Goal: Task Accomplishment & Management: Manage account settings

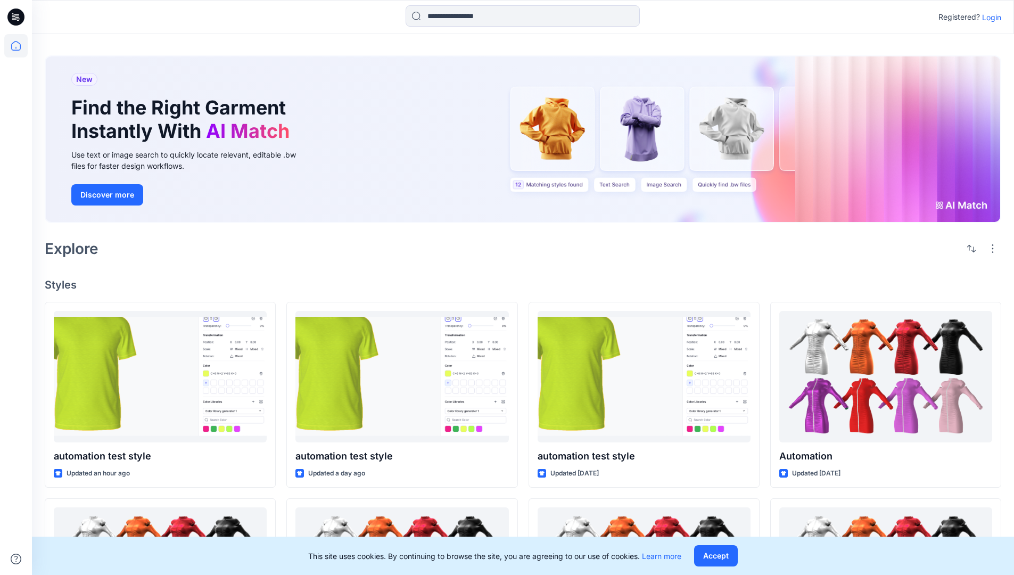
click at [989, 17] on p "Login" at bounding box center [991, 17] width 19 height 11
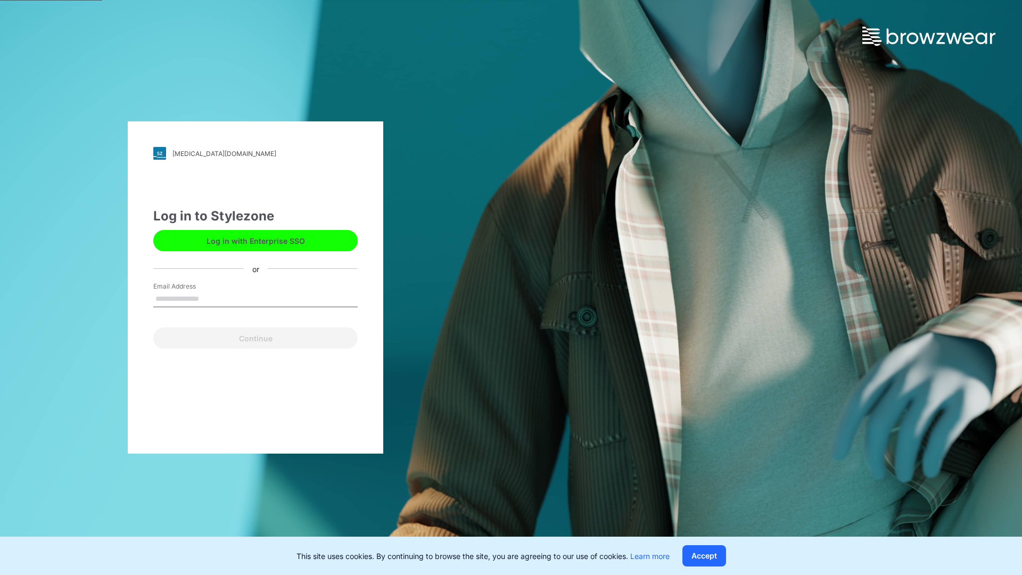
click at [210, 298] on input "Email Address" at bounding box center [255, 299] width 204 height 16
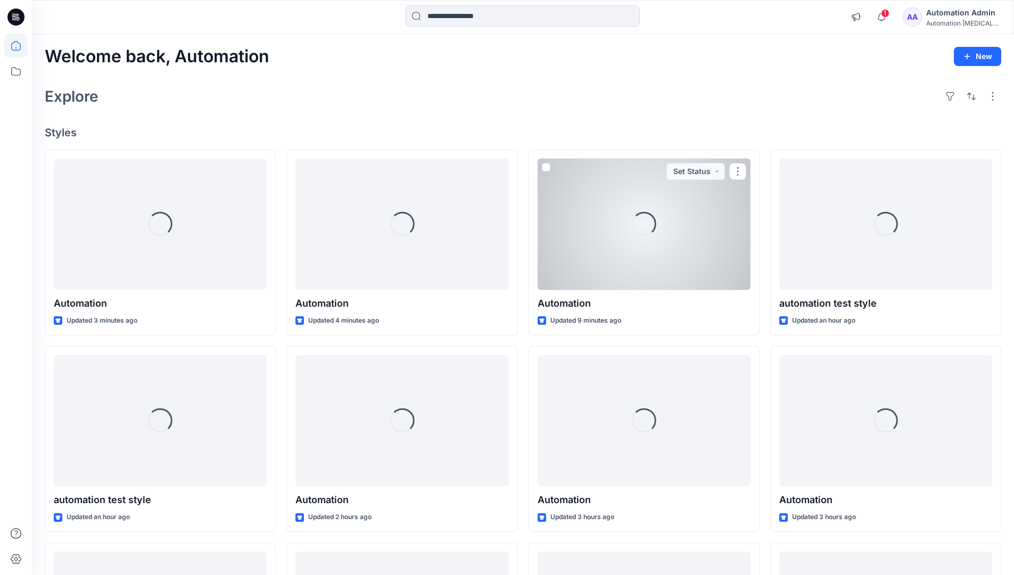
click at [20, 46] on icon at bounding box center [16, 46] width 10 height 10
click at [16, 70] on icon at bounding box center [15, 71] width 23 height 23
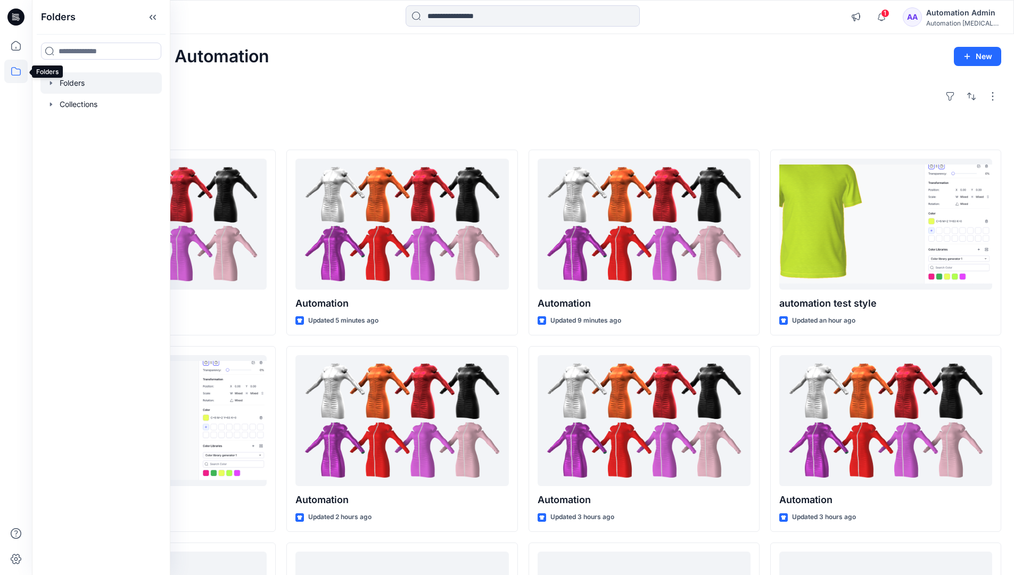
click at [75, 84] on div at bounding box center [100, 82] width 121 height 21
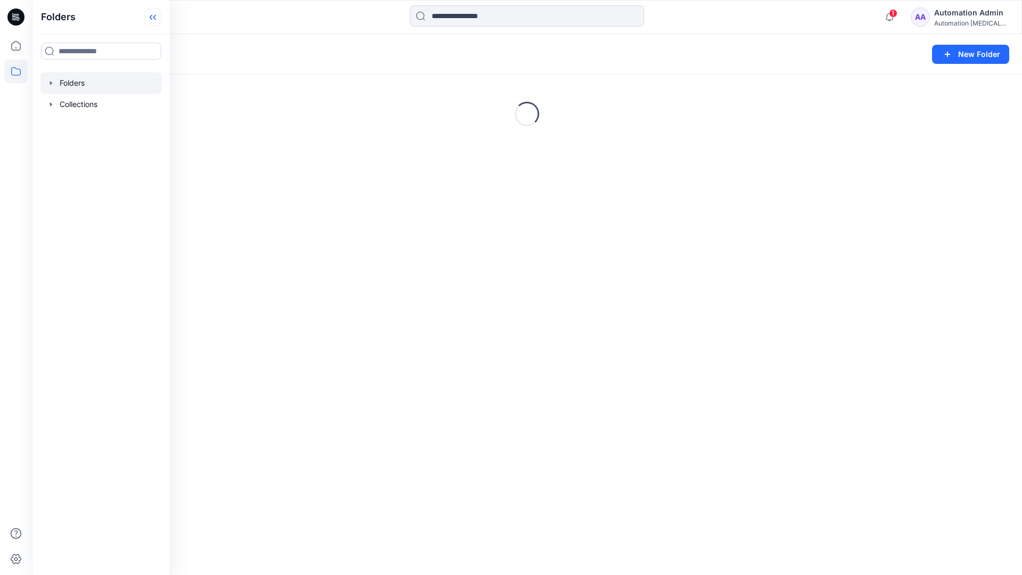
click at [157, 16] on icon at bounding box center [152, 18] width 17 height 18
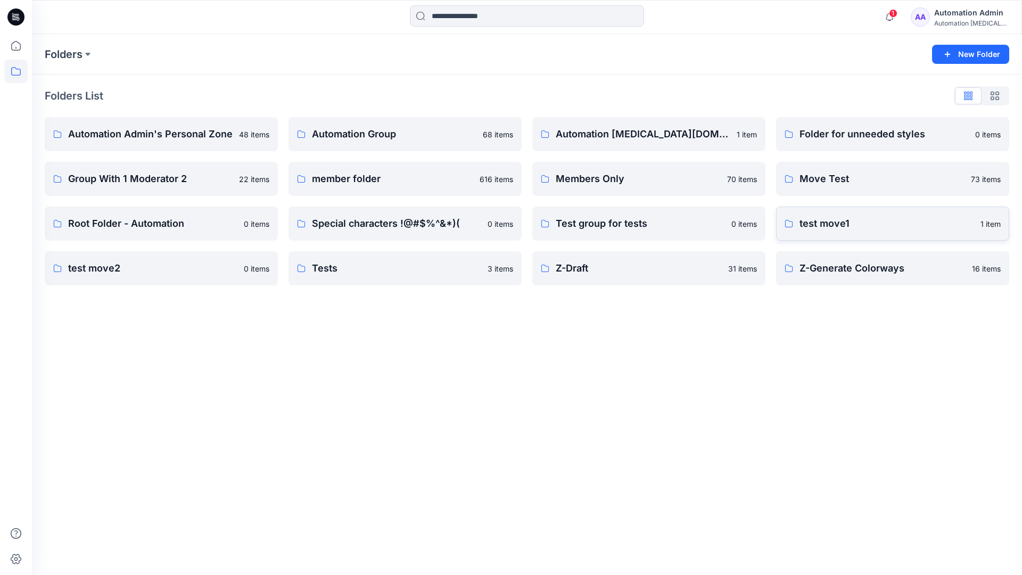
click at [830, 224] on p "test move1" at bounding box center [887, 223] width 175 height 15
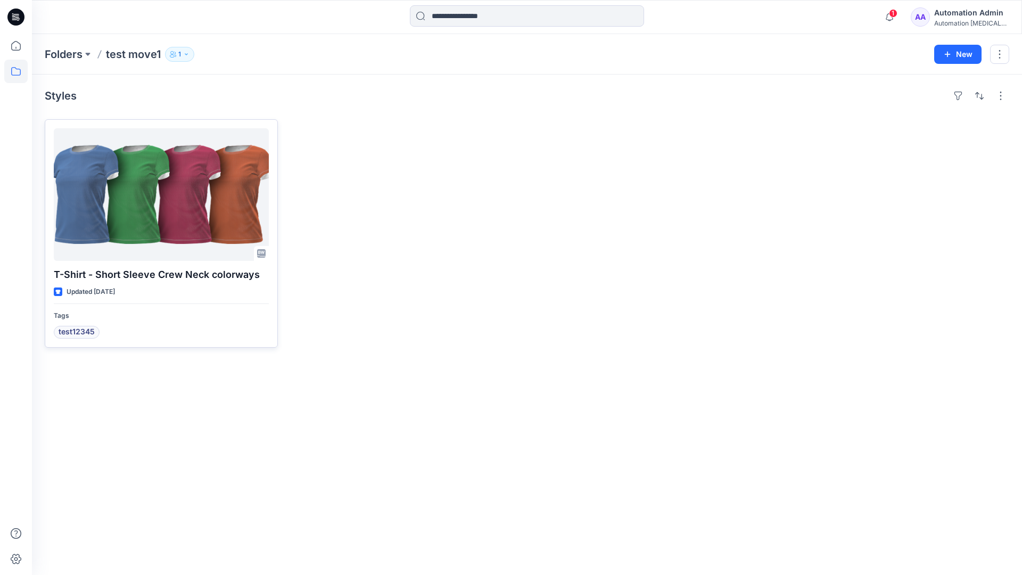
click at [147, 195] on div at bounding box center [161, 194] width 215 height 133
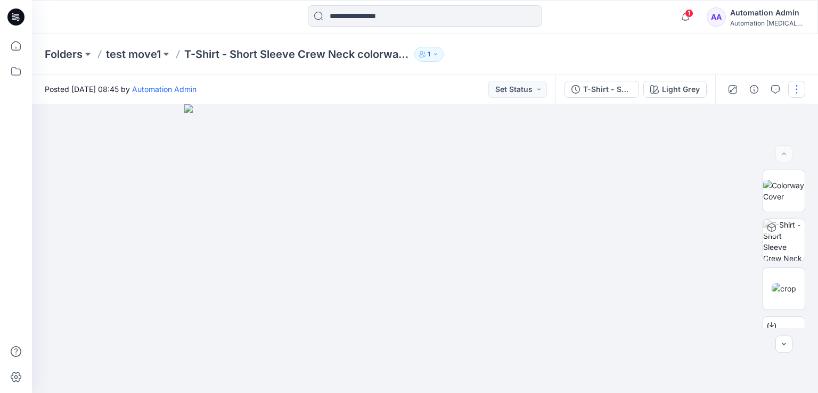
click at [797, 89] on button "button" at bounding box center [796, 89] width 17 height 17
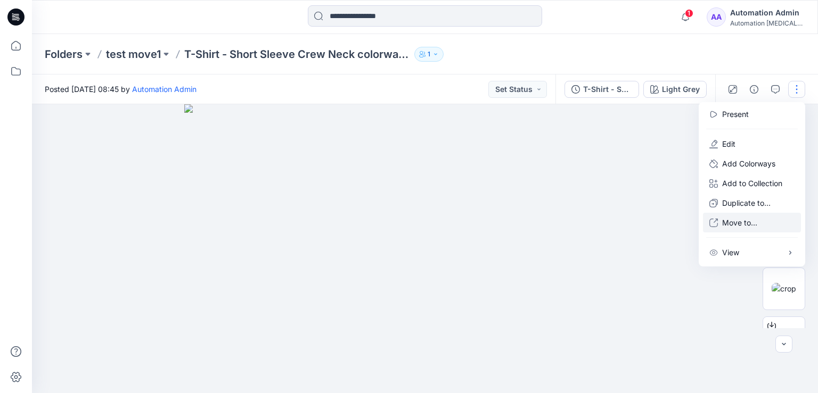
click at [736, 223] on p "Move to..." at bounding box center [739, 222] width 35 height 11
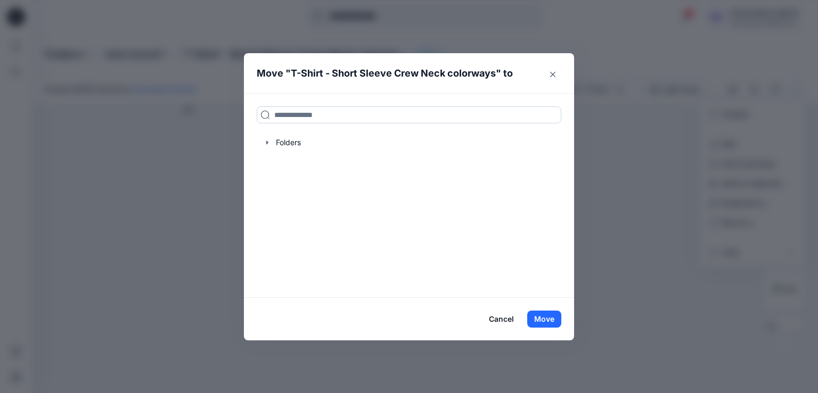
click at [285, 118] on input at bounding box center [409, 114] width 305 height 17
drag, startPoint x: 285, startPoint y: 118, endPoint x: 257, endPoint y: 115, distance: 28.3
click at [257, 115] on input at bounding box center [409, 114] width 305 height 17
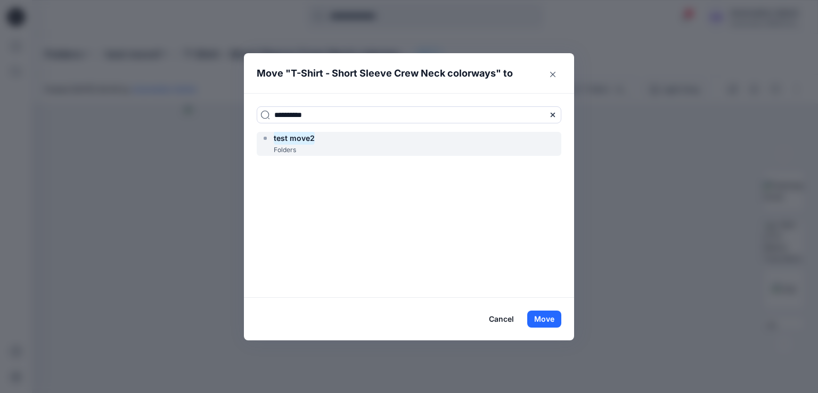
type input "**********"
click at [301, 142] on mark "test move2" at bounding box center [294, 138] width 41 height 14
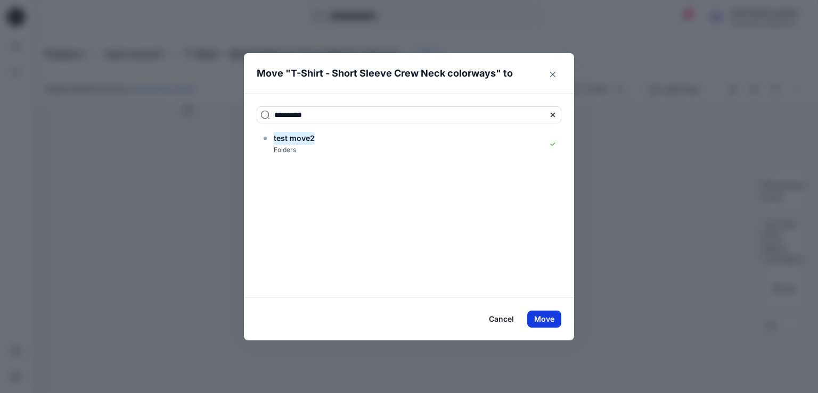
click at [542, 319] on button "Move" at bounding box center [544, 319] width 34 height 17
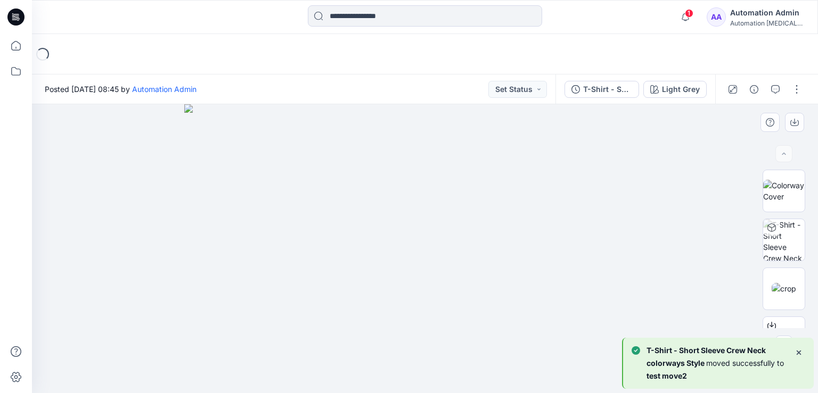
click at [119, 166] on div at bounding box center [425, 248] width 786 height 289
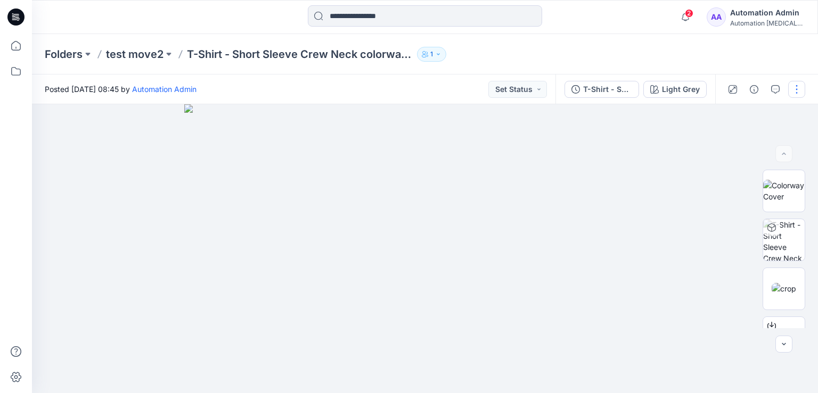
click at [797, 91] on button "button" at bounding box center [796, 89] width 17 height 17
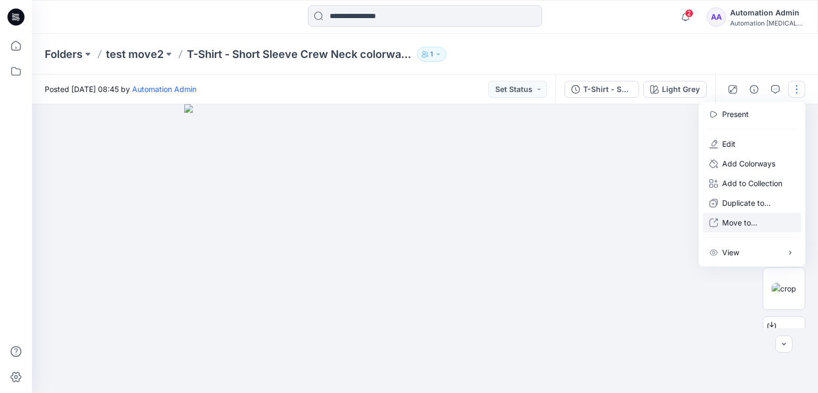
click at [735, 224] on p "Move to..." at bounding box center [739, 222] width 35 height 11
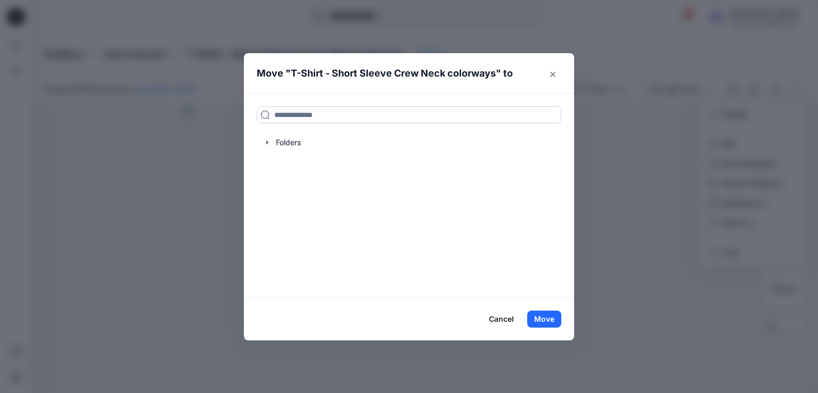
click at [357, 113] on input at bounding box center [409, 114] width 305 height 17
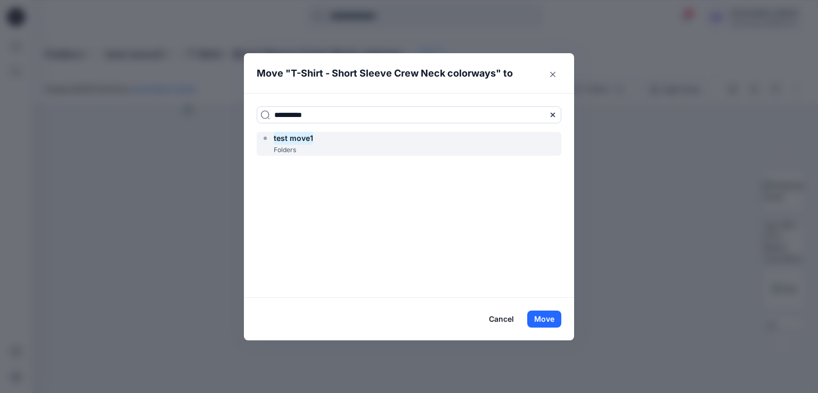
type input "**********"
click at [340, 141] on div "test move1 Folders" at bounding box center [409, 144] width 305 height 24
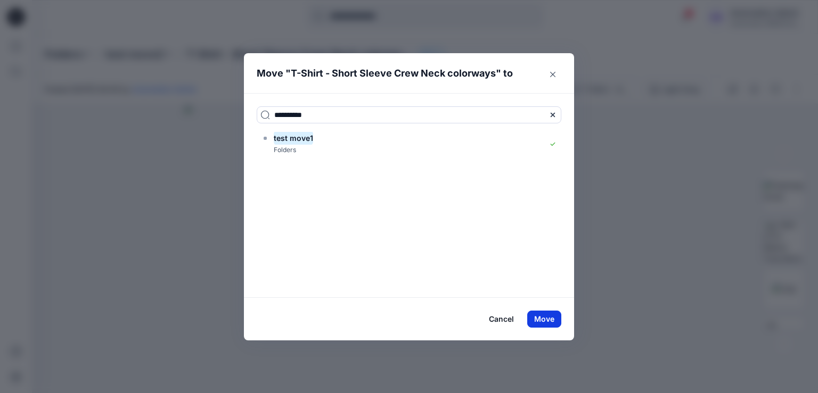
click at [547, 318] on button "Move" at bounding box center [544, 319] width 34 height 17
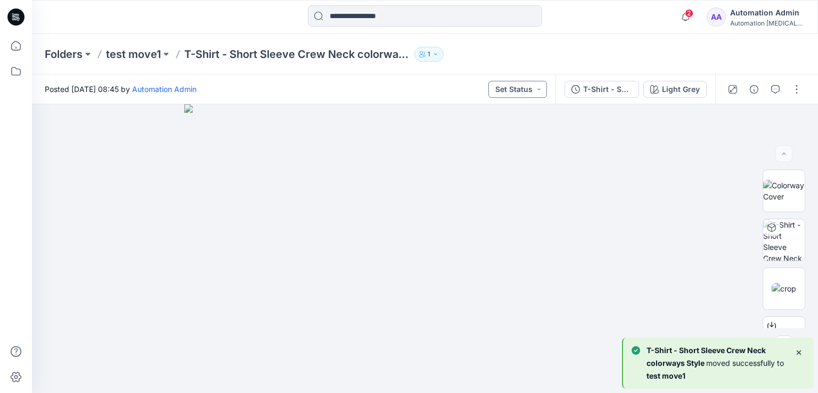
click at [528, 87] on button "Set Status" at bounding box center [517, 89] width 59 height 17
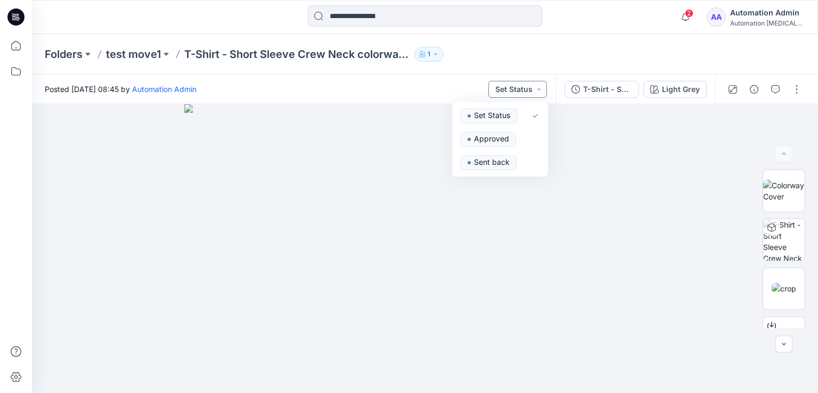
click at [527, 88] on button "Set Status" at bounding box center [517, 89] width 59 height 17
click at [635, 87] on button "T-Shirt - Short Sleeve" at bounding box center [601, 89] width 75 height 17
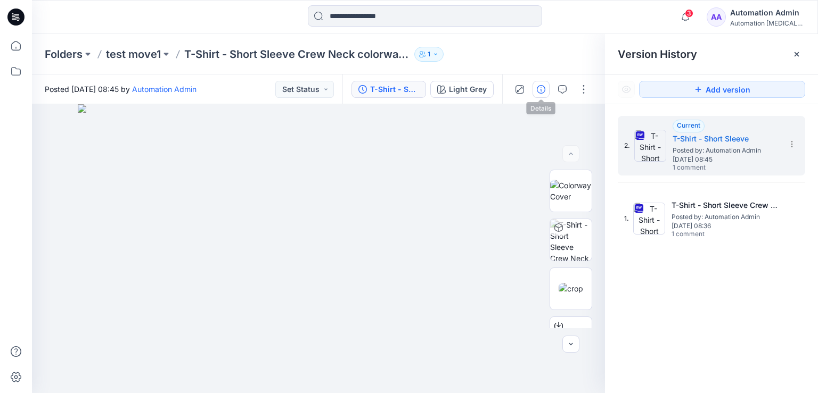
click at [538, 91] on icon "button" at bounding box center [541, 89] width 9 height 9
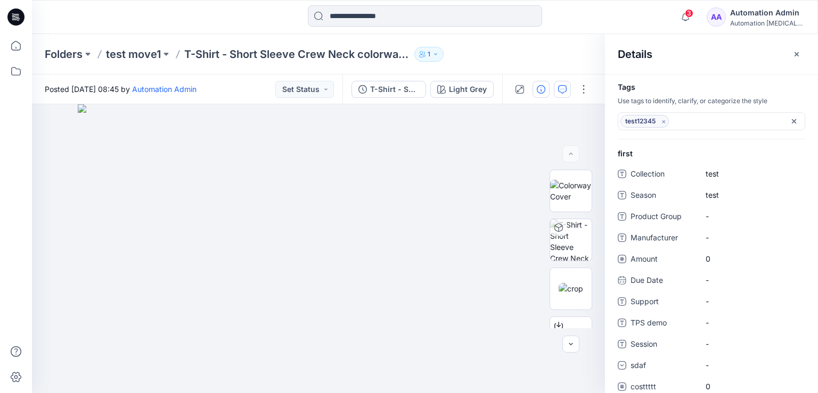
click at [566, 91] on icon "button" at bounding box center [562, 89] width 9 height 9
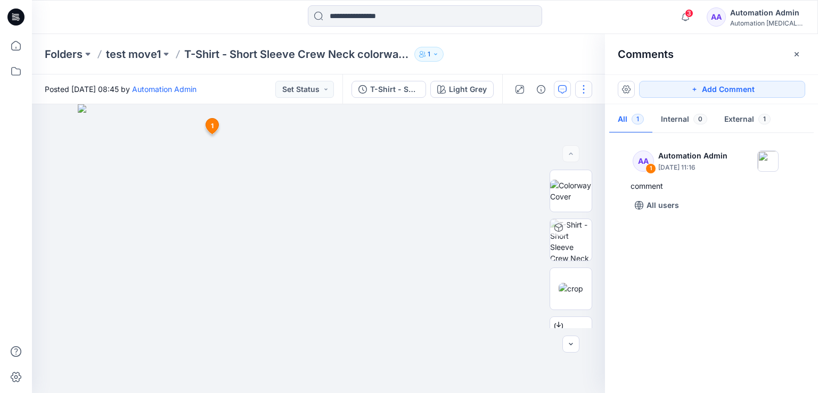
click at [584, 88] on button "button" at bounding box center [583, 89] width 17 height 17
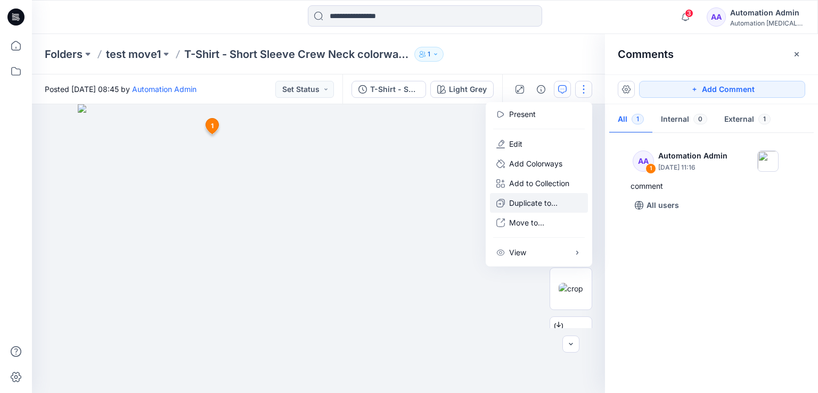
click at [535, 203] on p "Duplicate to..." at bounding box center [533, 203] width 48 height 11
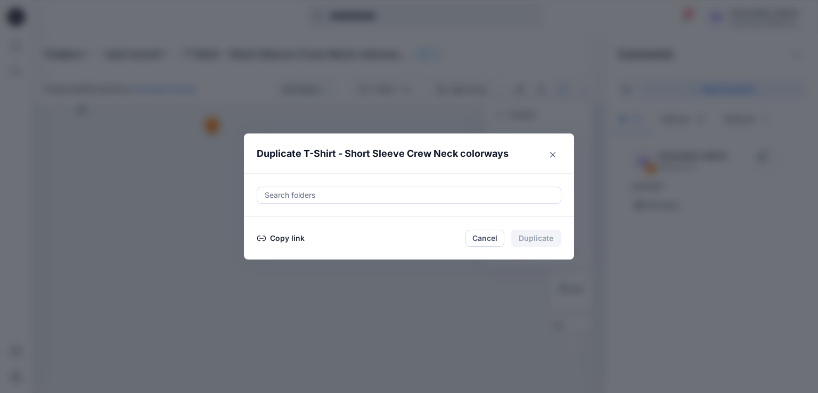
click at [280, 238] on button "Copy link" at bounding box center [281, 238] width 48 height 13
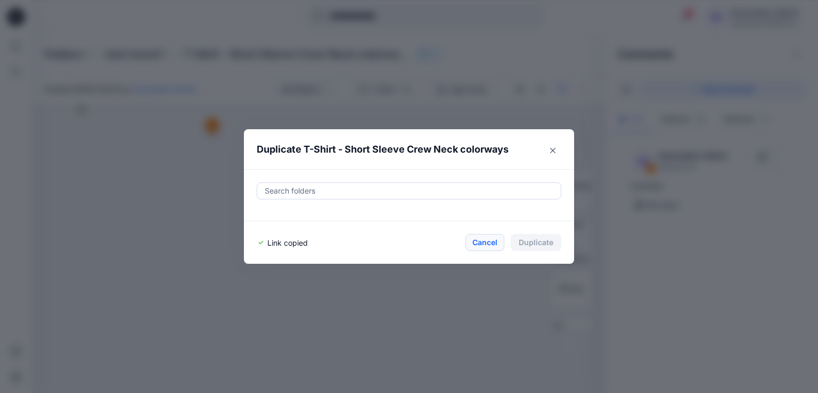
click at [485, 241] on button "Cancel" at bounding box center [484, 242] width 39 height 17
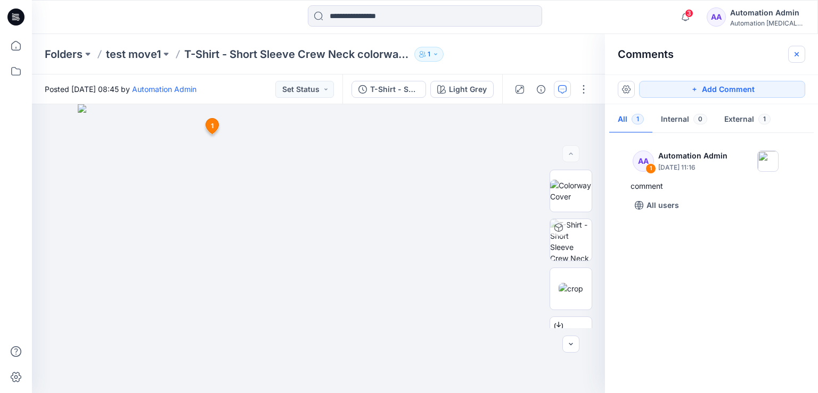
click at [800, 56] on icon "button" at bounding box center [796, 54] width 9 height 9
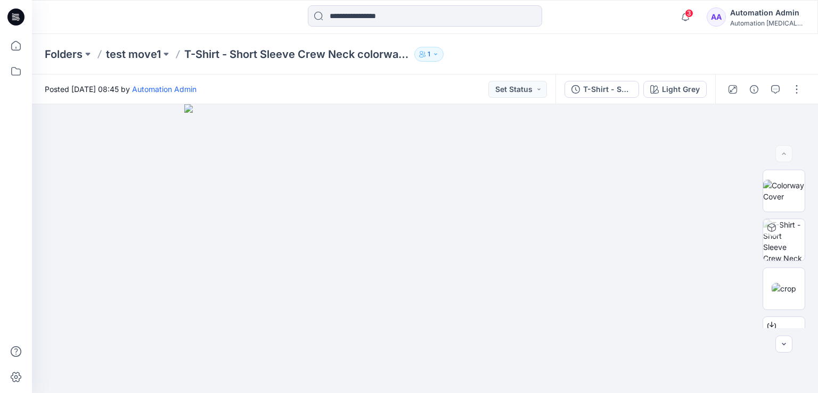
scroll to position [146, 0]
click at [800, 92] on button "button" at bounding box center [796, 89] width 17 height 17
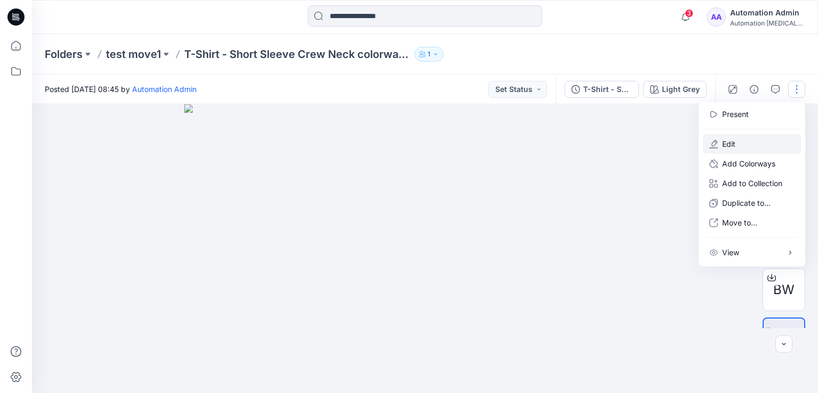
click at [755, 143] on button "Edit" at bounding box center [752, 144] width 98 height 20
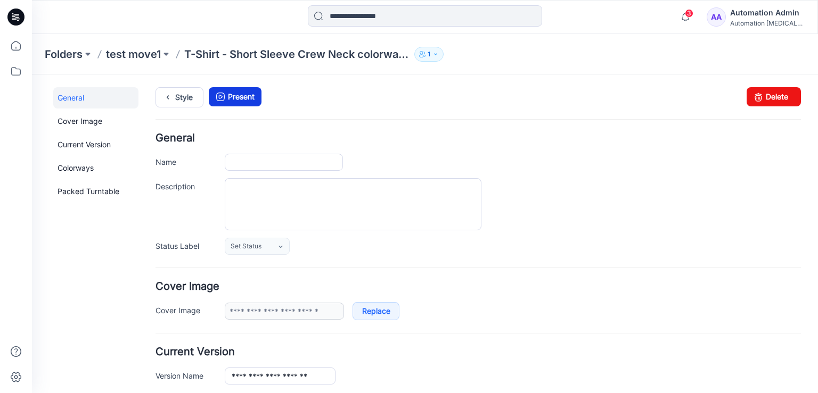
click at [241, 97] on link "Present" at bounding box center [235, 96] width 53 height 19
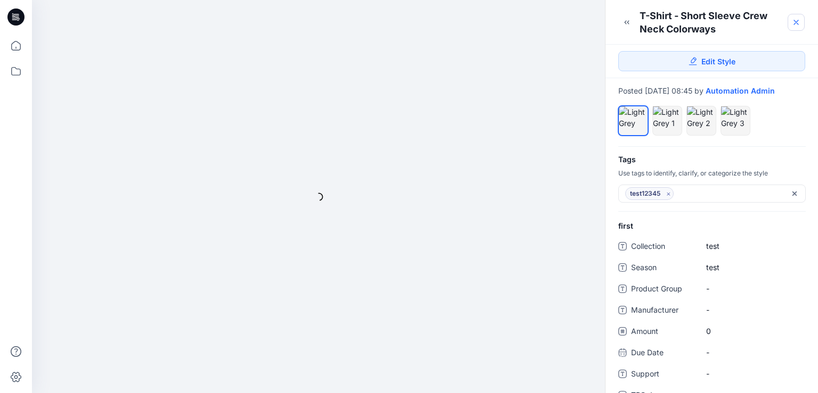
click at [794, 21] on icon at bounding box center [796, 22] width 4 height 4
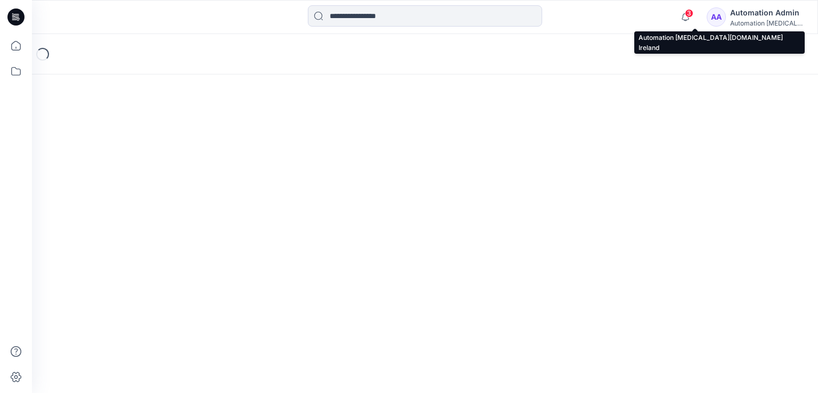
click at [769, 15] on div "Automation Admin" at bounding box center [767, 12] width 75 height 13
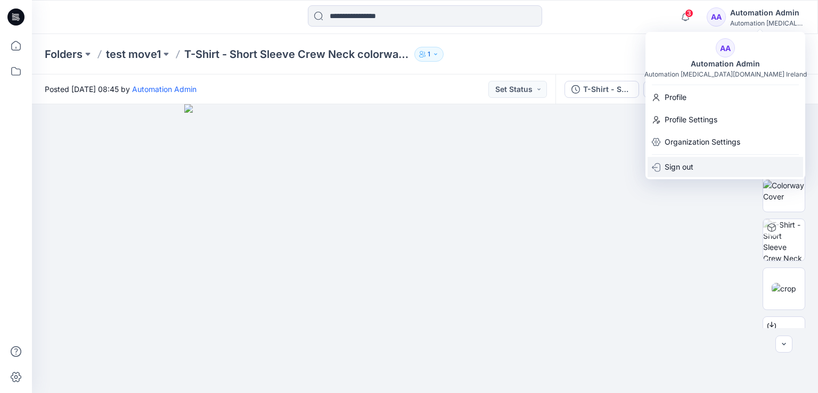
click at [694, 168] on div "Sign out" at bounding box center [724, 167] width 155 height 20
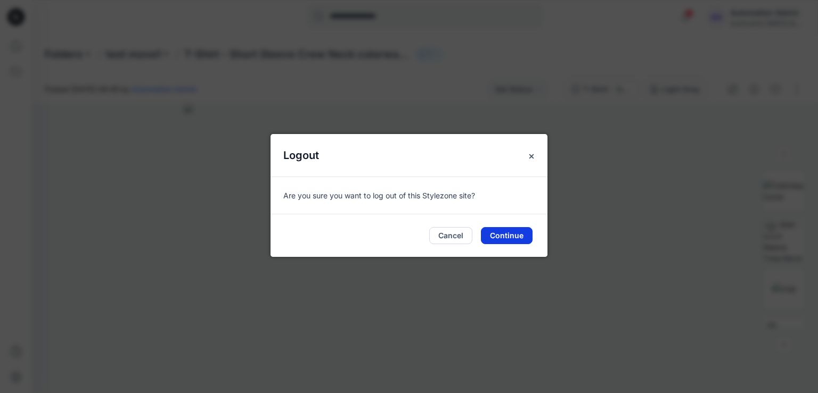
click at [508, 236] on button "Continue" at bounding box center [507, 235] width 52 height 17
